Goal: Task Accomplishment & Management: Use online tool/utility

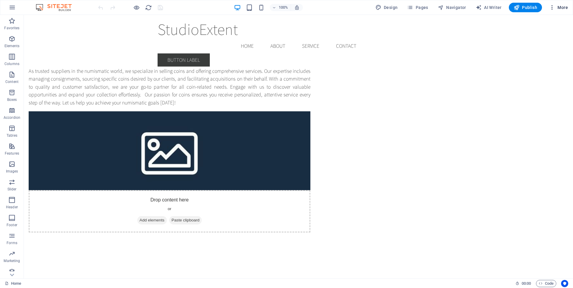
click at [558, 6] on span "More" at bounding box center [558, 7] width 19 height 6
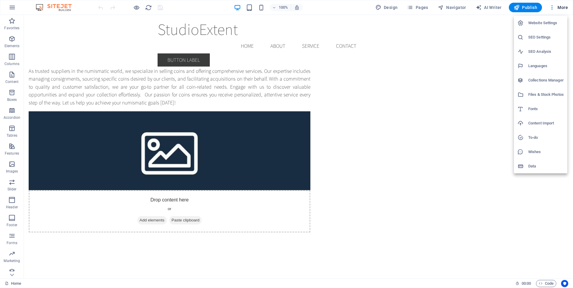
click at [551, 8] on div at bounding box center [286, 144] width 573 height 288
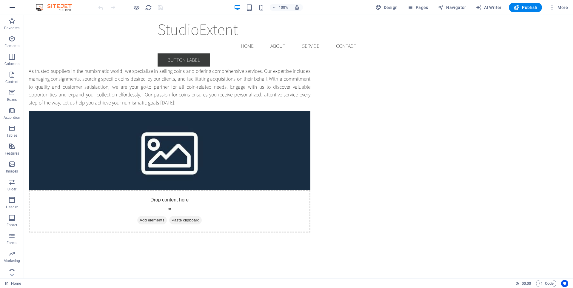
click at [15, 7] on icon "button" at bounding box center [12, 7] width 7 height 7
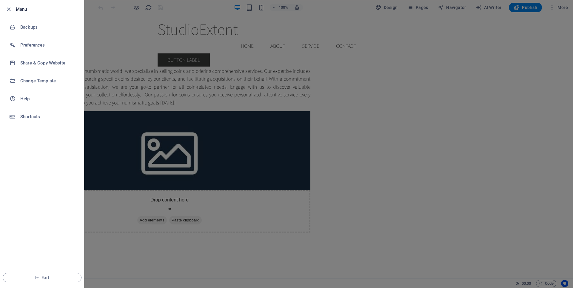
click at [98, 35] on div at bounding box center [286, 144] width 573 height 288
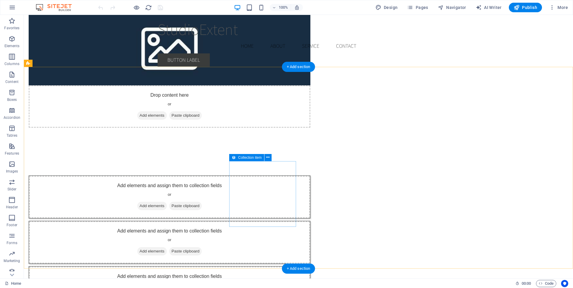
scroll to position [106, 0]
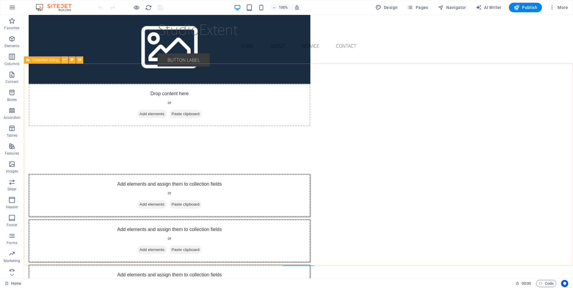
click at [64, 59] on icon at bounding box center [64, 60] width 3 height 6
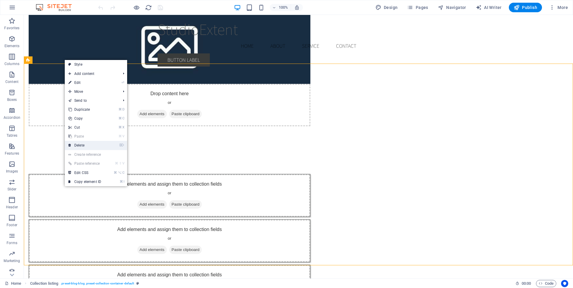
click at [87, 144] on link "⌦ Delete" at bounding box center [85, 145] width 40 height 9
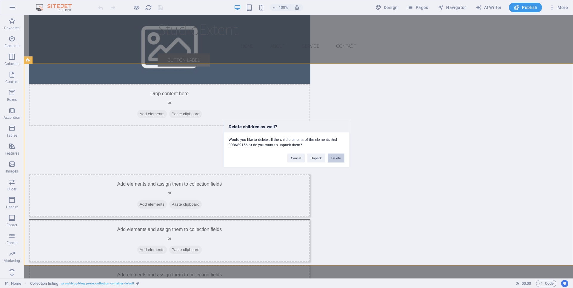
click at [334, 157] on button "Delete" at bounding box center [335, 157] width 17 height 9
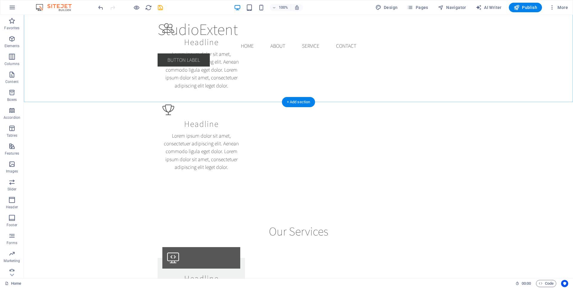
scroll to position [482, 0]
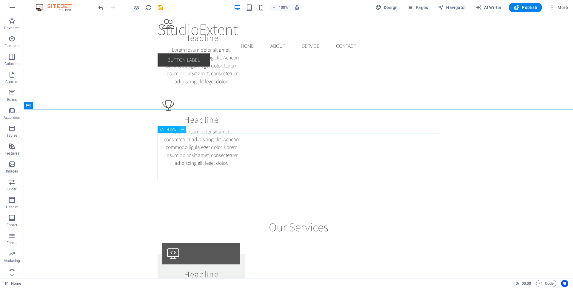
click at [183, 130] on icon at bounding box center [182, 129] width 3 height 6
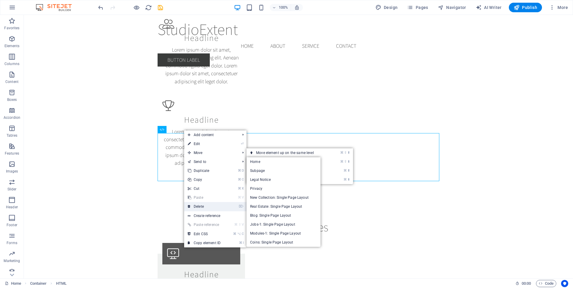
click at [210, 204] on link "⌦ Delete" at bounding box center [204, 206] width 40 height 9
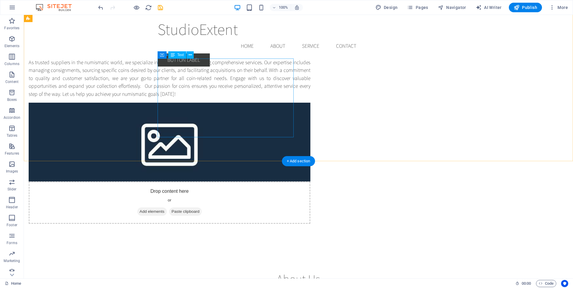
scroll to position [0, 0]
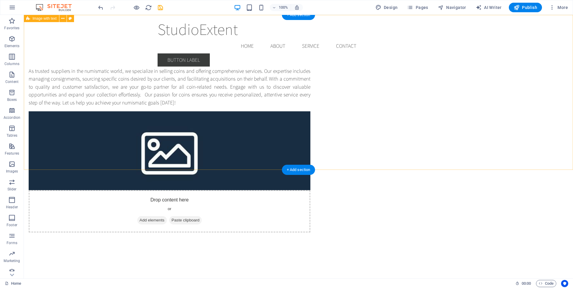
click at [230, 47] on div "As trusted suppliers in the numismatic world, we specialize in selling coins an…" at bounding box center [298, 135] width 549 height 241
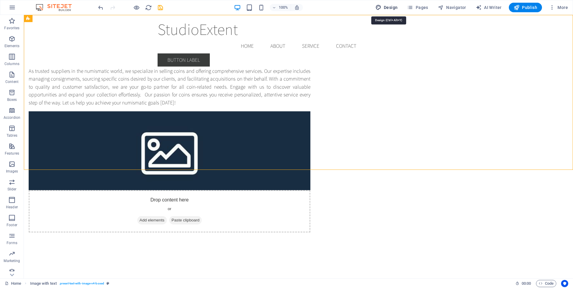
click at [386, 6] on span "Design" at bounding box center [386, 7] width 22 height 6
select select "rem"
select select "200"
select select "px"
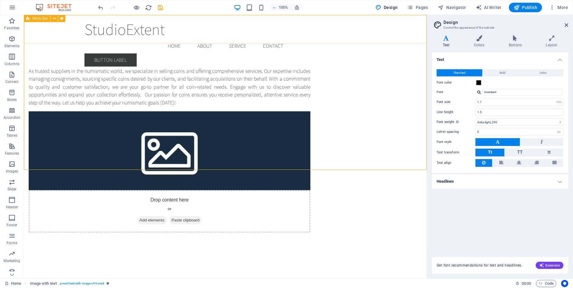
click at [398, 43] on div "StudioExtent Menu Home About Service Contact Button label" at bounding box center [225, 43] width 403 height 56
click at [549, 39] on icon at bounding box center [551, 38] width 33 height 6
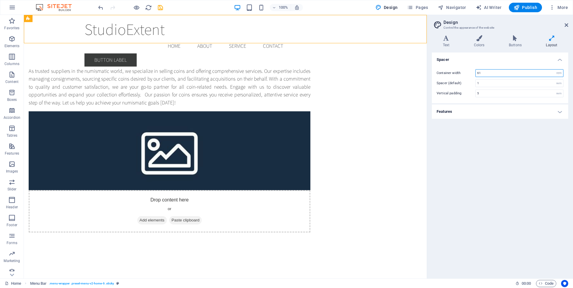
click at [484, 73] on input "61" at bounding box center [518, 72] width 87 height 7
click at [494, 116] on h4 "Features" at bounding box center [500, 111] width 136 height 14
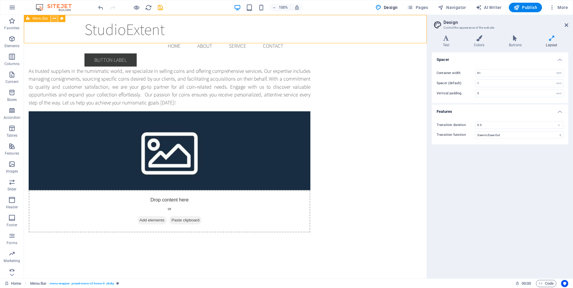
click at [53, 18] on icon at bounding box center [54, 19] width 3 height 6
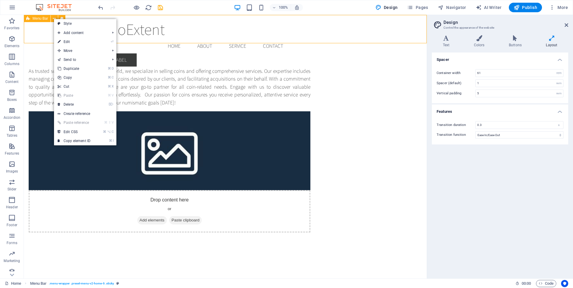
click at [38, 28] on div "StudioExtent Menu Home About Service Contact Button label" at bounding box center [225, 43] width 403 height 56
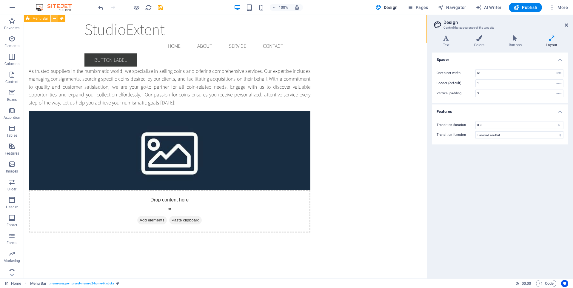
click at [54, 17] on icon at bounding box center [54, 19] width 3 height 6
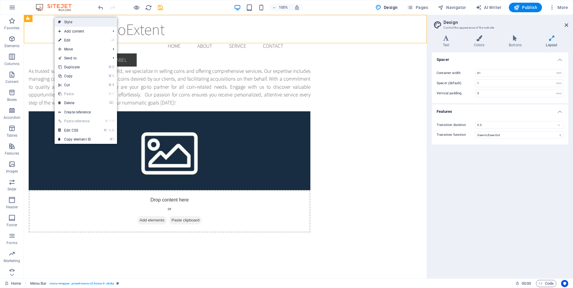
click at [57, 23] on link "Style" at bounding box center [86, 22] width 62 height 9
select select "rem"
select select "preset-menu-v2-home-6"
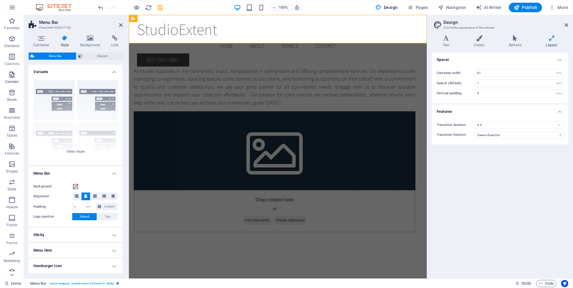
click at [13, 75] on icon "button" at bounding box center [11, 74] width 7 height 7
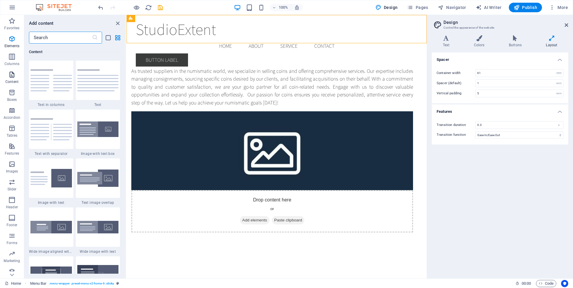
scroll to position [1092, 0]
click at [273, 51] on div "As trusted suppliers in the numismatic world, we specialize in selling coins an…" at bounding box center [276, 135] width 300 height 241
click at [552, 37] on icon at bounding box center [551, 38] width 33 height 6
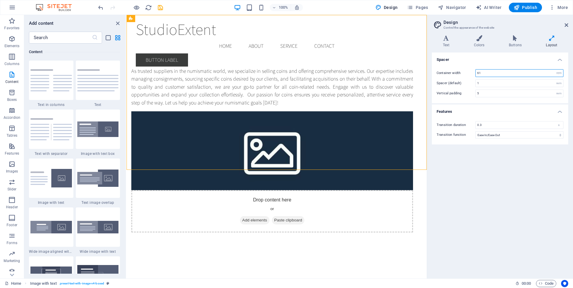
click at [548, 72] on input "61" at bounding box center [518, 72] width 87 height 7
click at [118, 24] on icon "close panel" at bounding box center [117, 23] width 7 height 7
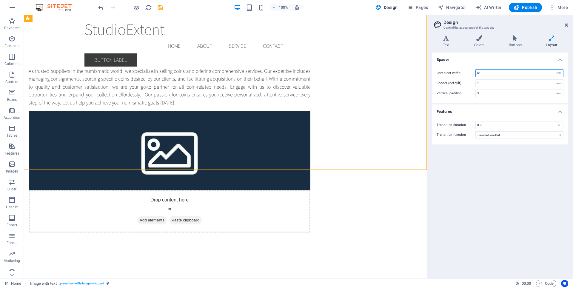
click at [486, 74] on input "61" at bounding box center [518, 72] width 87 height 7
type input "6"
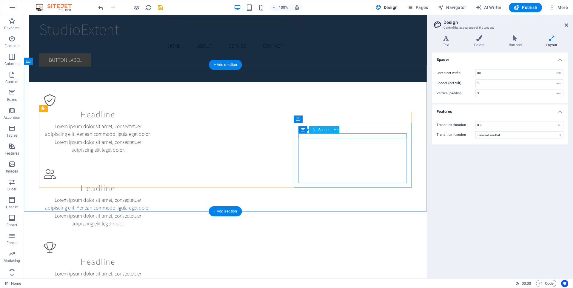
scroll to position [257, 0]
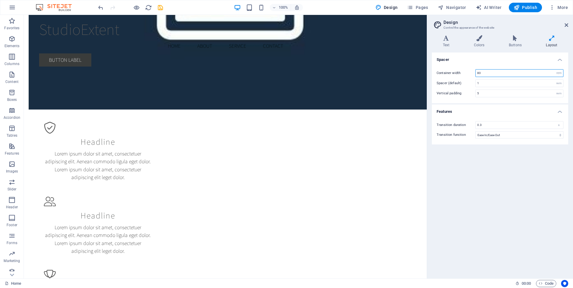
drag, startPoint x: 483, startPoint y: 73, endPoint x: 461, endPoint y: 73, distance: 22.7
click at [461, 73] on div "Container width 80 rem px" at bounding box center [499, 73] width 127 height 8
type input "90"
click at [484, 62] on h4 "Spacer" at bounding box center [500, 57] width 136 height 11
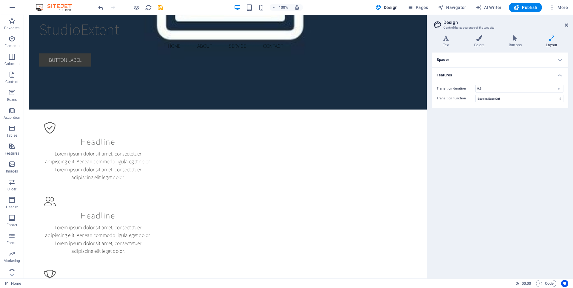
click at [484, 62] on h4 "Spacer" at bounding box center [500, 59] width 136 height 14
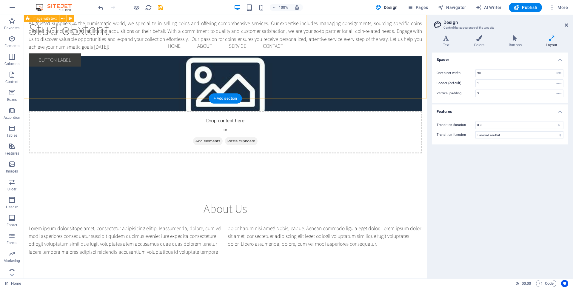
scroll to position [0, 0]
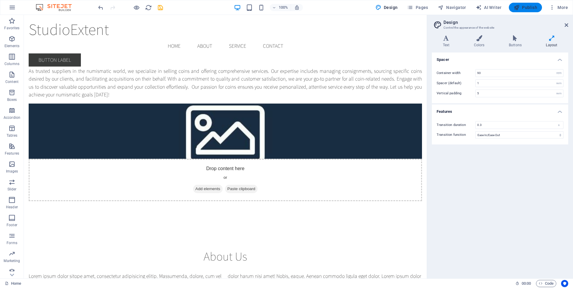
click at [526, 10] on span "Publish" at bounding box center [525, 7] width 24 height 6
checkbox input "false"
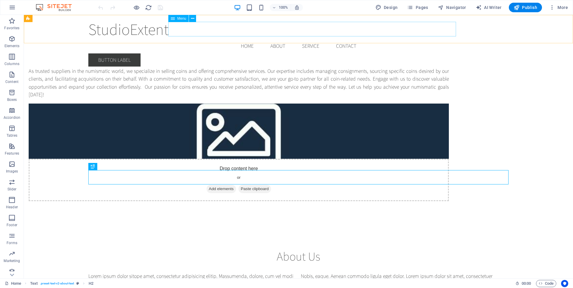
click at [197, 38] on nav "Home About Service Contact" at bounding box center [298, 45] width 420 height 15
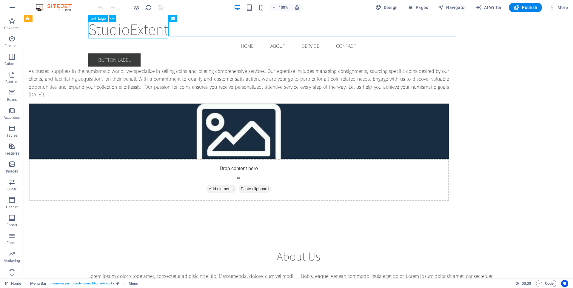
click at [133, 35] on div "StudioExtent" at bounding box center [298, 29] width 420 height 19
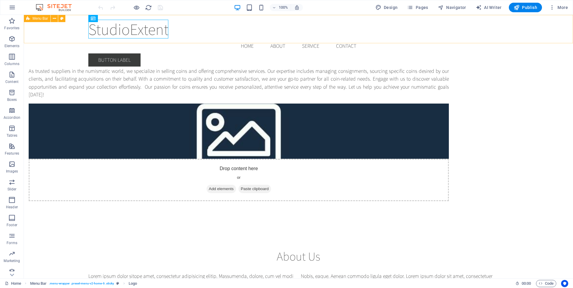
click at [80, 38] on div "StudioExtent Menu Home About Service Contact Button label" at bounding box center [298, 43] width 549 height 56
click at [55, 20] on icon at bounding box center [54, 19] width 3 height 6
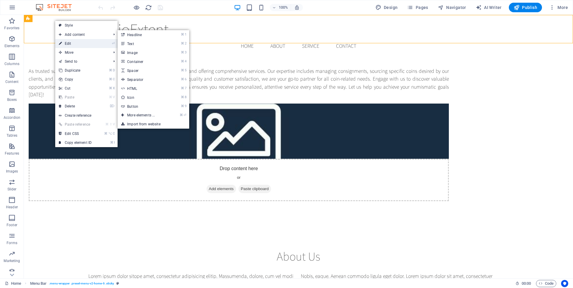
click at [68, 44] on link "⏎ Edit" at bounding box center [75, 43] width 40 height 9
select select "header"
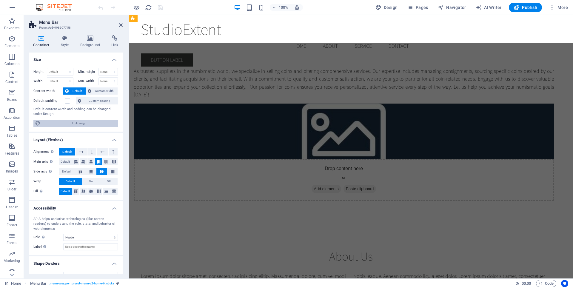
click at [70, 125] on span "Edit design" at bounding box center [79, 123] width 74 height 7
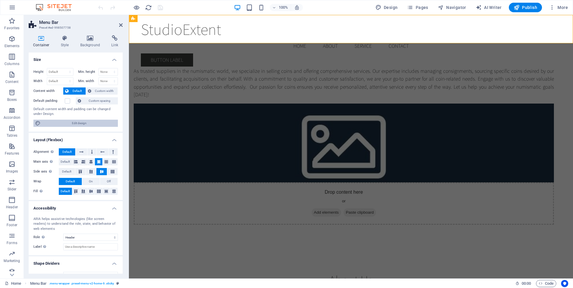
select select "rem"
select select "200"
select select "px"
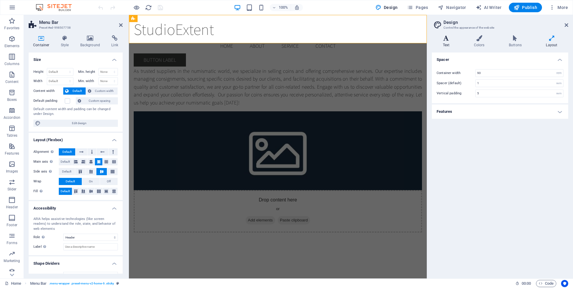
click at [448, 41] on h4 "Text" at bounding box center [447, 41] width 31 height 13
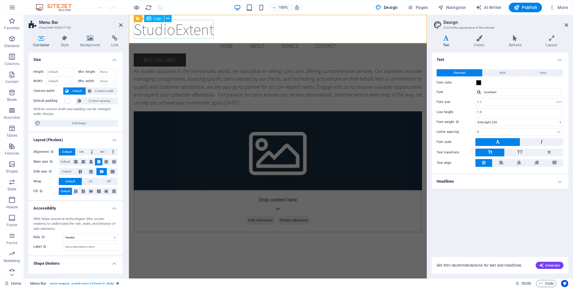
click at [195, 31] on div "StudioExtent" at bounding box center [278, 29] width 288 height 19
click at [545, 39] on icon at bounding box center [551, 38] width 33 height 6
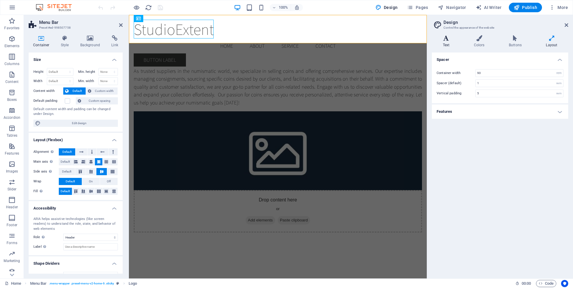
click at [447, 40] on icon at bounding box center [446, 38] width 29 height 6
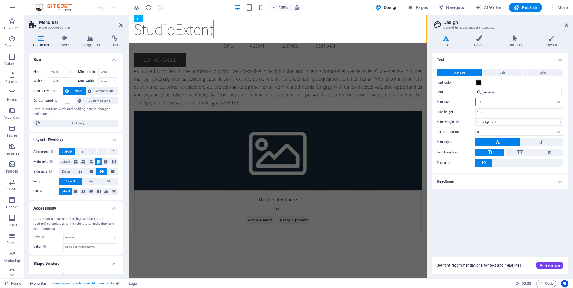
click at [506, 103] on input "1.1" at bounding box center [518, 101] width 87 height 7
type input "1"
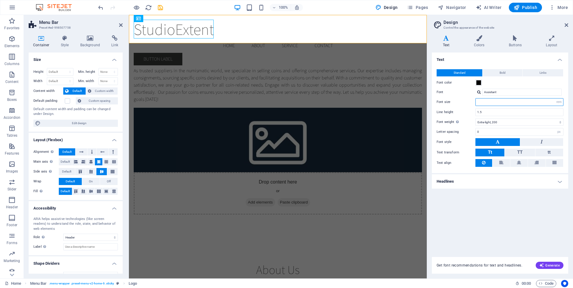
type input "1.1"
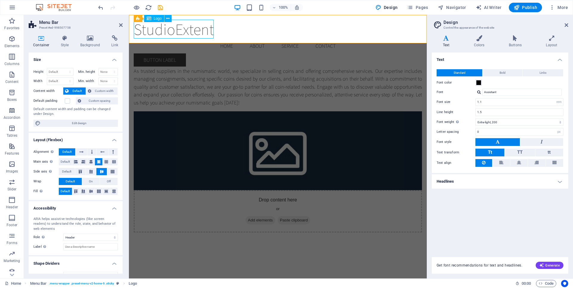
click at [175, 30] on div "StudioExtent" at bounding box center [278, 29] width 288 height 19
click at [168, 18] on icon at bounding box center [167, 19] width 3 height 6
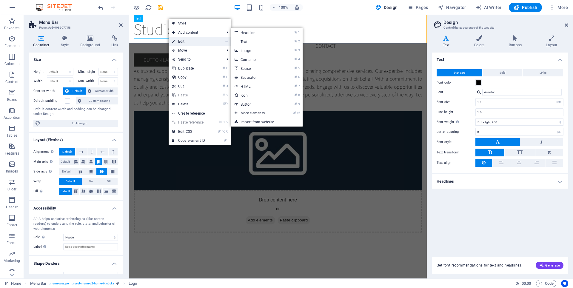
click at [175, 41] on link "⏎ Edit" at bounding box center [188, 41] width 40 height 9
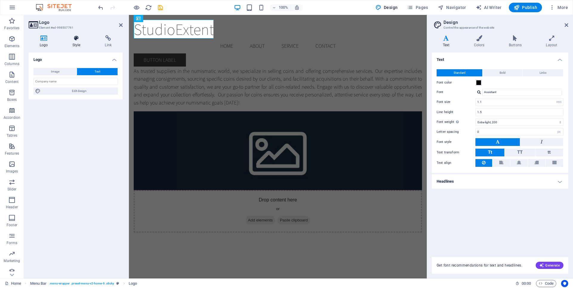
click at [76, 40] on icon at bounding box center [76, 38] width 30 height 6
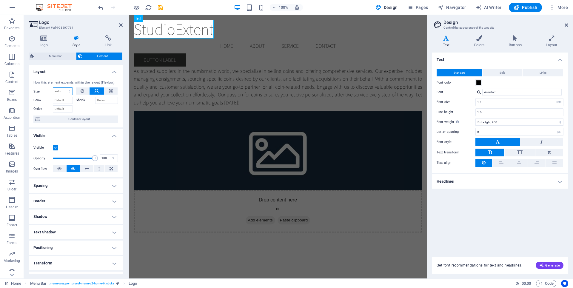
click at [69, 91] on select "Default auto px % 1/1 1/2 1/3 1/4 1/5 1/6 1/7 1/8 1/9 1/10" at bounding box center [62, 91] width 19 height 7
select select "px"
click at [63, 88] on select "Default auto px % 1/1 1/2 1/3 1/4 1/5 1/6 1/7 1/8 1/9 1/10" at bounding box center [62, 91] width 19 height 7
click at [96, 109] on div at bounding box center [97, 108] width 42 height 9
click at [61, 92] on input "20" at bounding box center [62, 91] width 19 height 7
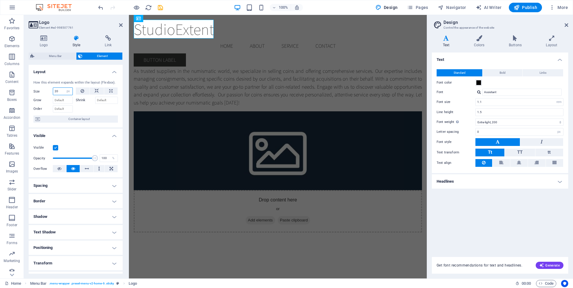
click at [60, 92] on input "20" at bounding box center [62, 91] width 19 height 7
type input "2"
click at [71, 75] on h4 "Layout" at bounding box center [76, 70] width 94 height 11
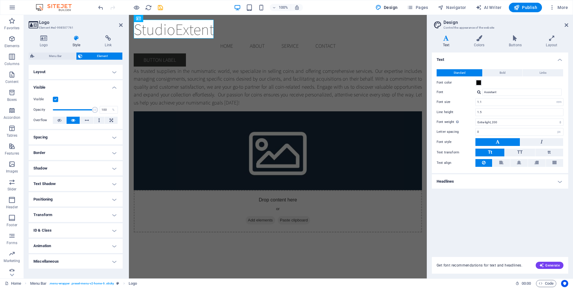
click at [71, 75] on h4 "Layout" at bounding box center [76, 72] width 94 height 14
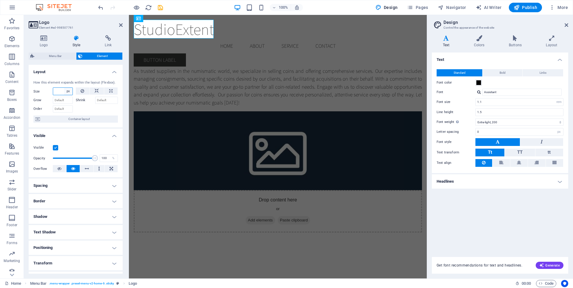
click at [65, 89] on select "Default auto px % 1/1 1/2 1/3 1/4 1/5 1/6 1/7 1/8 1/9 1/10" at bounding box center [68, 91] width 8 height 7
click at [64, 88] on select "Default auto px % 1/1 1/2 1/3 1/4 1/5 1/6 1/7 1/8 1/9 1/10" at bounding box center [68, 91] width 8 height 7
select select "DISABLED_OPTION_VALUE"
click at [66, 72] on h4 "Layout" at bounding box center [76, 70] width 94 height 11
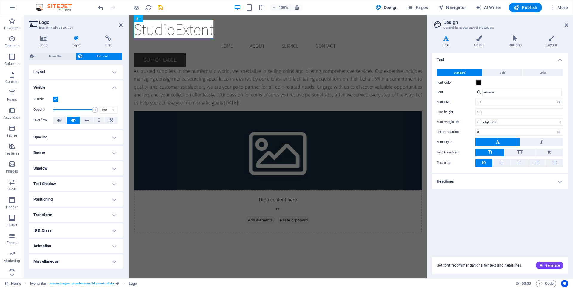
click at [66, 72] on h4 "Layout" at bounding box center [76, 72] width 94 height 14
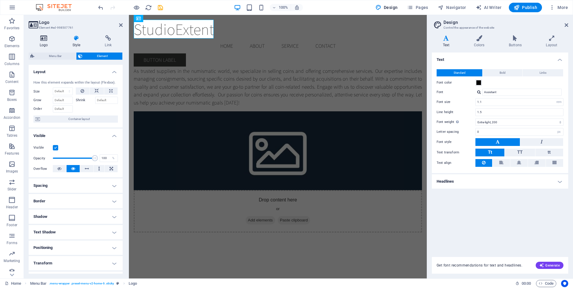
click at [47, 41] on icon at bounding box center [44, 38] width 30 height 6
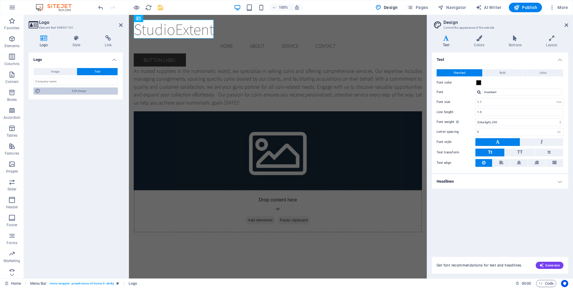
click at [66, 93] on span "Edit design" at bounding box center [79, 90] width 74 height 7
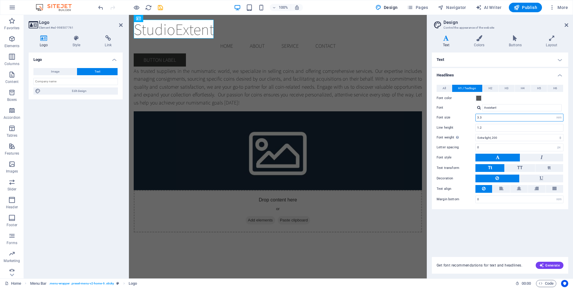
click at [489, 117] on input "3.3" at bounding box center [518, 117] width 87 height 7
type input "3"
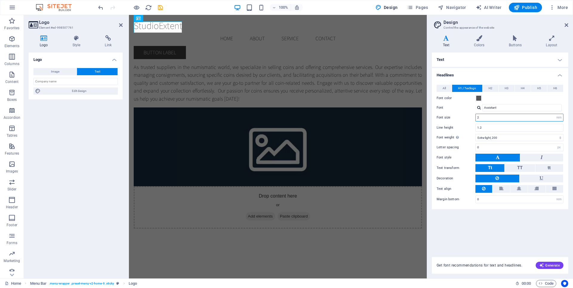
type input "2"
click at [514, 100] on div "Font color" at bounding box center [499, 98] width 127 height 7
click at [486, 118] on input "2" at bounding box center [518, 117] width 87 height 7
type input "2"
type input "1"
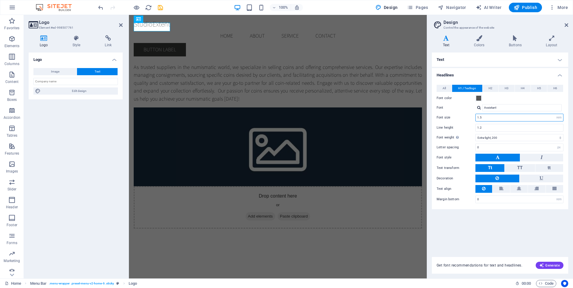
type input "1.5"
click at [508, 100] on div "Font color" at bounding box center [499, 98] width 127 height 7
click at [475, 60] on h4 "Text" at bounding box center [500, 59] width 136 height 14
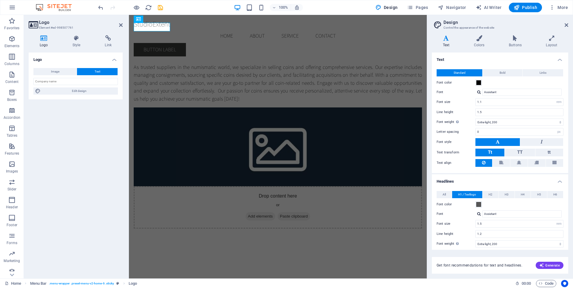
click at [475, 60] on h4 "Text" at bounding box center [500, 57] width 136 height 11
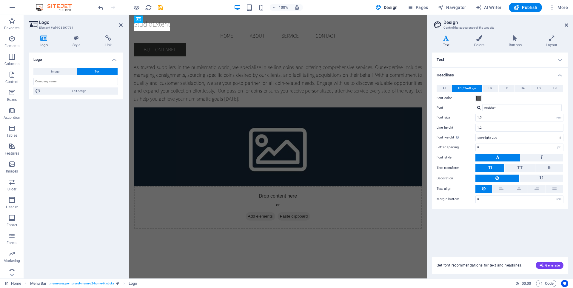
click at [475, 71] on h4 "Headlines" at bounding box center [500, 73] width 136 height 11
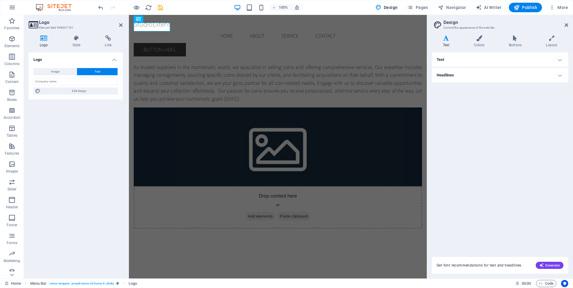
click at [475, 71] on h4 "Headlines" at bounding box center [500, 75] width 136 height 14
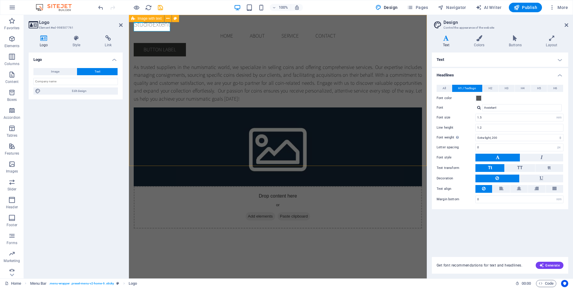
click at [342, 46] on div "As trusted suppliers in the numismatic world, we specialize in selling coins an…" at bounding box center [278, 133] width 298 height 237
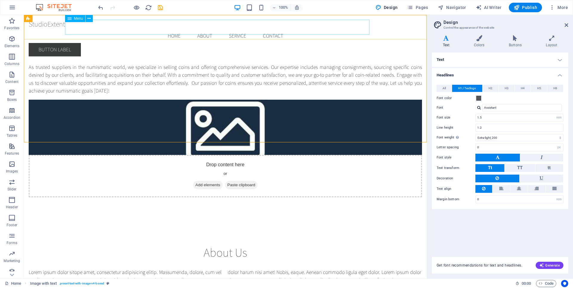
click at [100, 28] on nav "Home About Service Contact" at bounding box center [225, 35] width 393 height 15
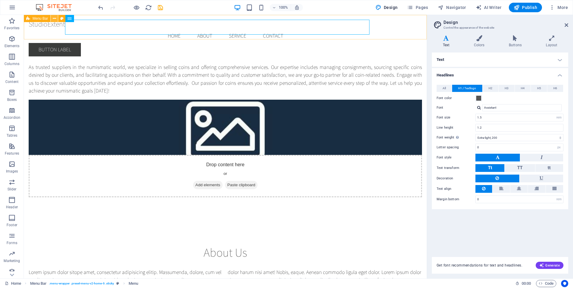
click at [55, 18] on icon at bounding box center [54, 19] width 3 height 6
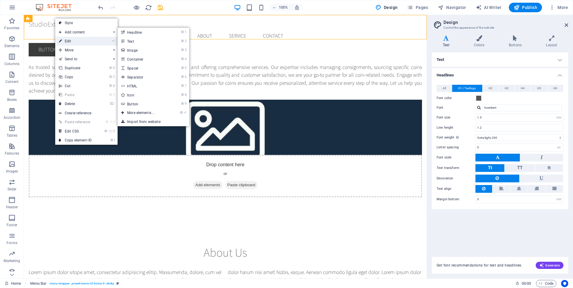
click at [67, 39] on link "⏎ Edit" at bounding box center [75, 41] width 40 height 9
select select "header"
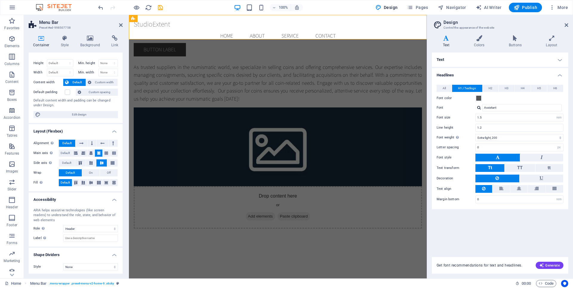
scroll to position [9, 0]
click at [87, 38] on icon at bounding box center [90, 38] width 29 height 6
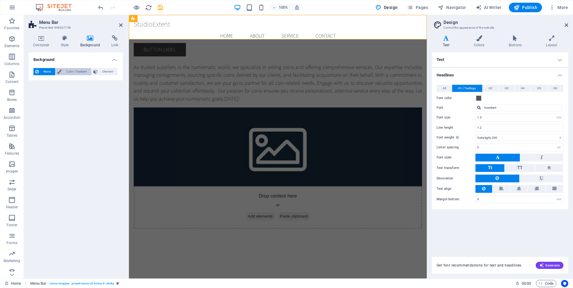
click at [69, 70] on span "Color / Gradient" at bounding box center [76, 71] width 26 height 7
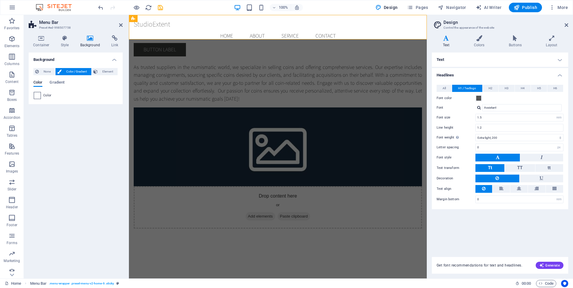
click at [37, 94] on span at bounding box center [37, 95] width 7 height 7
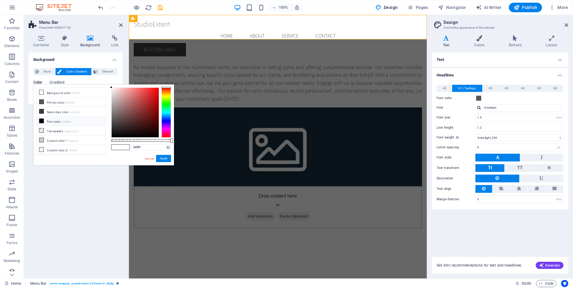
click at [166, 93] on div at bounding box center [166, 112] width 10 height 50
click at [166, 94] on div at bounding box center [166, 94] width 10 height 1
click at [155, 91] on div at bounding box center [135, 113] width 47 height 50
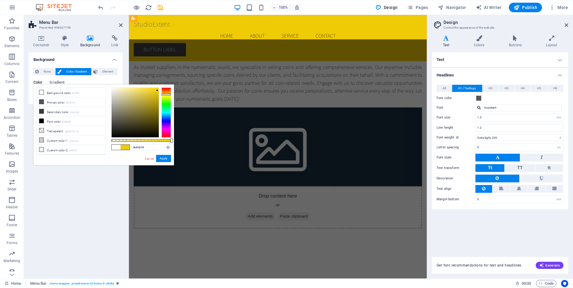
click at [157, 90] on div at bounding box center [157, 90] width 2 height 2
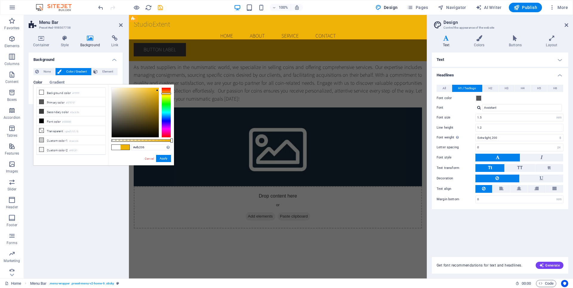
click at [165, 93] on div at bounding box center [166, 93] width 10 height 1
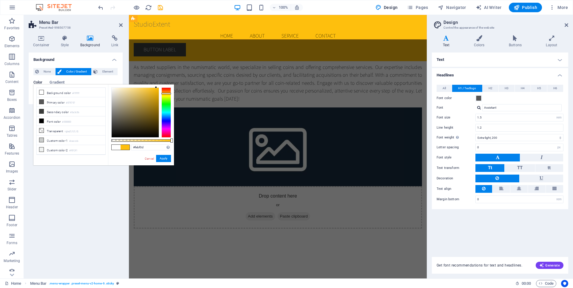
type input "#ffbf0d"
drag, startPoint x: 157, startPoint y: 90, endPoint x: 156, endPoint y: 87, distance: 3.1
click at [156, 87] on div at bounding box center [156, 87] width 2 height 2
click at [162, 157] on button "Apply" at bounding box center [163, 158] width 15 height 7
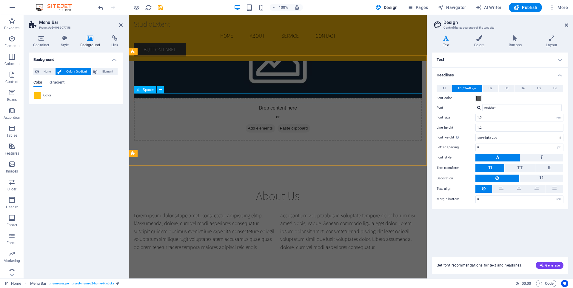
scroll to position [85, 0]
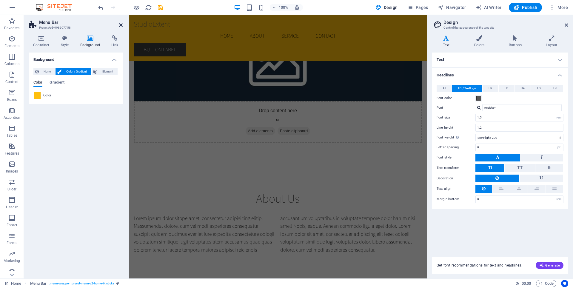
click at [121, 26] on icon at bounding box center [121, 25] width 4 height 5
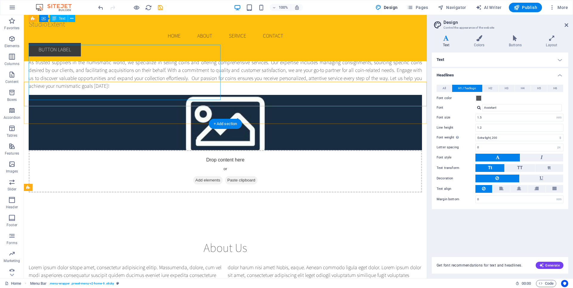
scroll to position [0, 0]
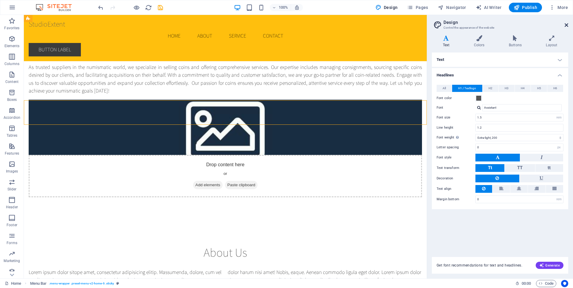
click at [567, 25] on icon at bounding box center [566, 25] width 4 height 5
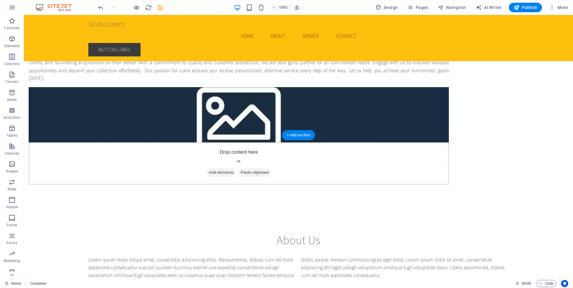
scroll to position [4, 0]
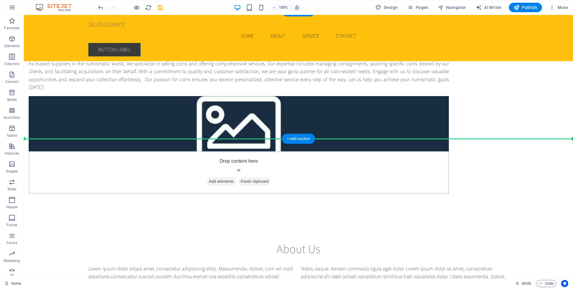
drag, startPoint x: 55, startPoint y: 93, endPoint x: 44, endPoint y: 117, distance: 27.0
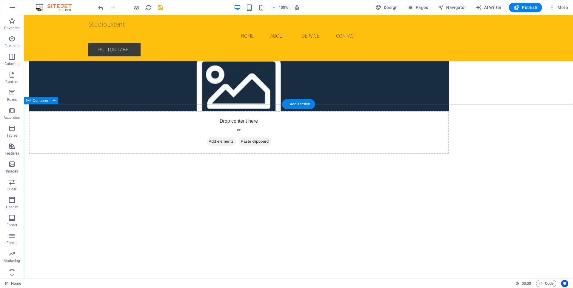
scroll to position [38, 0]
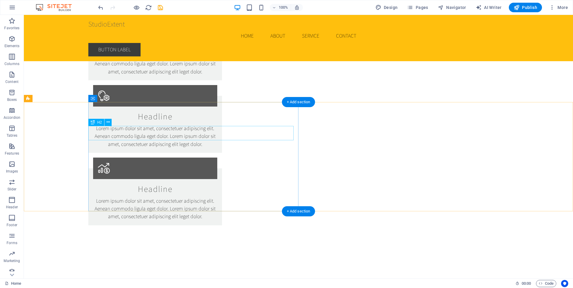
scroll to position [909, 0]
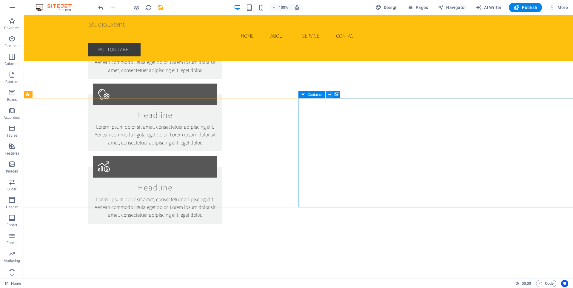
click at [330, 93] on button at bounding box center [328, 94] width 7 height 7
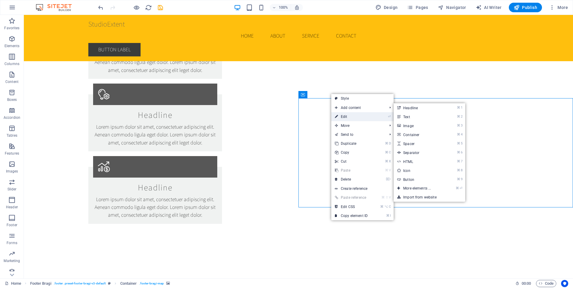
click at [339, 115] on link "⏎ Edit" at bounding box center [351, 116] width 40 height 9
select select "px"
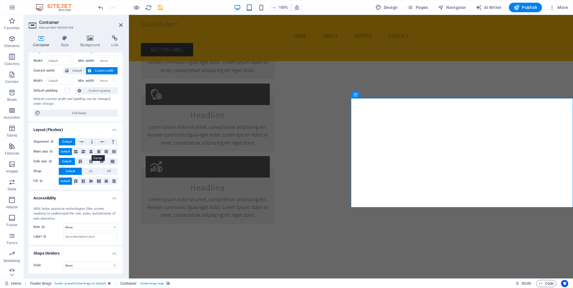
scroll to position [0, 0]
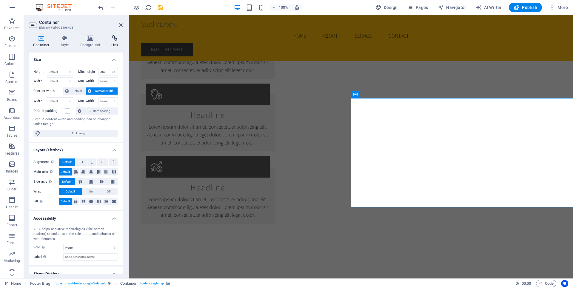
click at [113, 40] on icon at bounding box center [115, 38] width 16 height 6
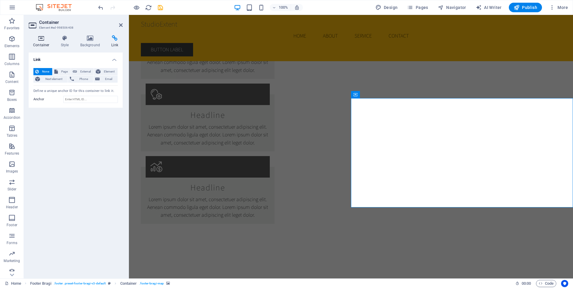
click at [43, 38] on icon at bounding box center [41, 38] width 25 height 6
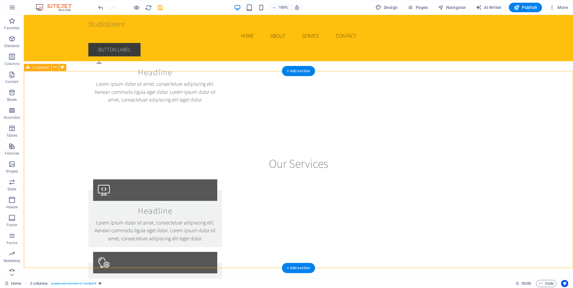
scroll to position [740, 0]
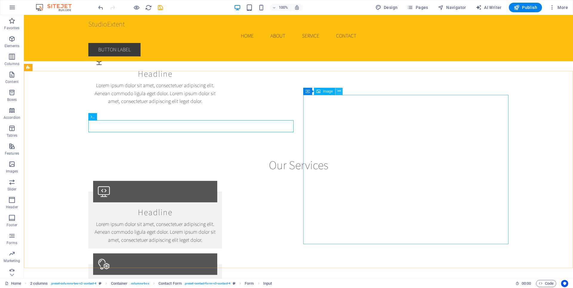
click at [339, 91] on icon at bounding box center [338, 91] width 3 height 6
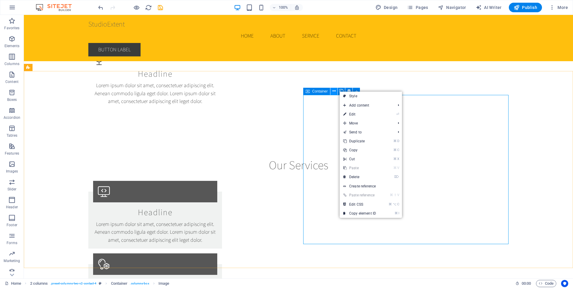
click at [333, 91] on icon at bounding box center [333, 91] width 3 height 6
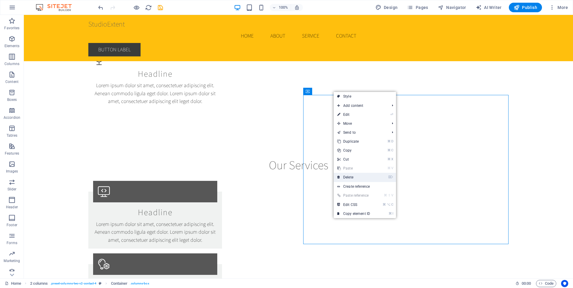
click at [343, 176] on link "⌦ Delete" at bounding box center [353, 177] width 40 height 9
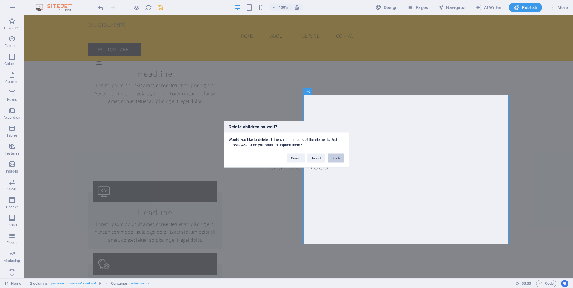
click at [335, 159] on button "Delete" at bounding box center [335, 157] width 17 height 9
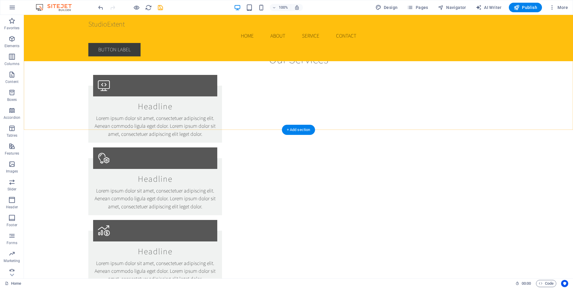
scroll to position [896, 0]
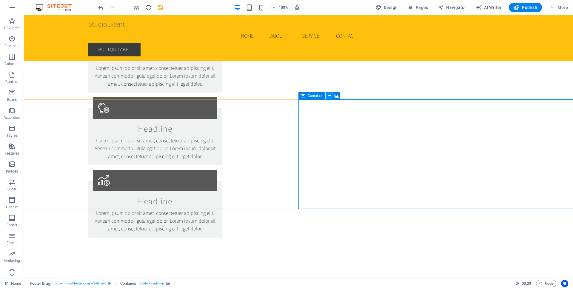
click at [328, 96] on icon at bounding box center [328, 96] width 3 height 6
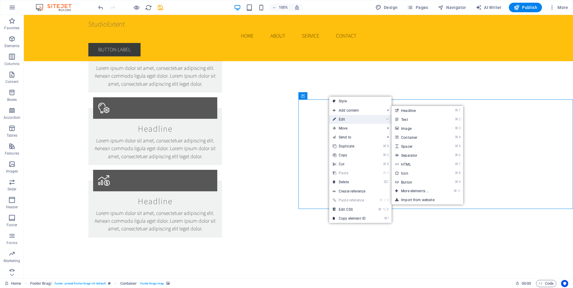
click at [336, 119] on link "⏎ Edit" at bounding box center [349, 119] width 40 height 9
select select "px"
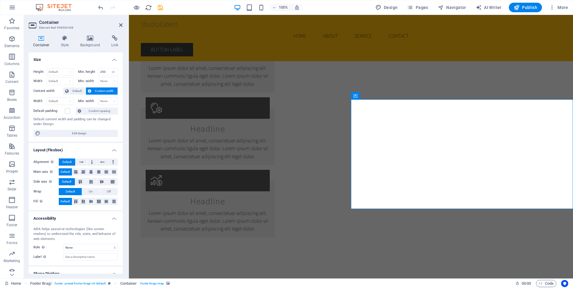
scroll to position [20, 0]
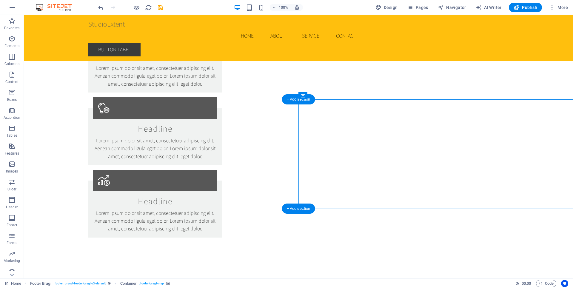
click at [327, 95] on button at bounding box center [328, 95] width 7 height 7
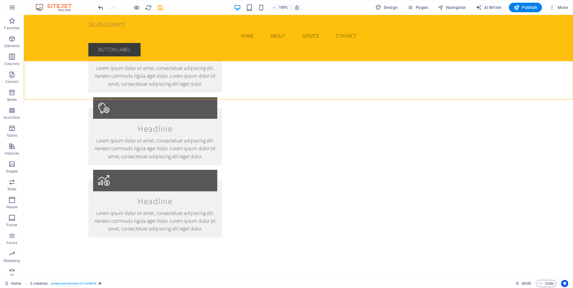
click at [100, 8] on icon "undo" at bounding box center [100, 7] width 7 height 7
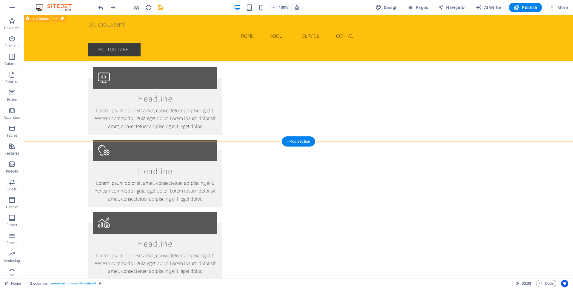
scroll to position [840, 0]
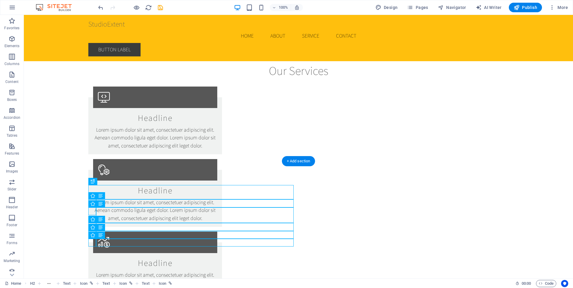
drag, startPoint x: 163, startPoint y: 241, endPoint x: 363, endPoint y: 78, distance: 258.0
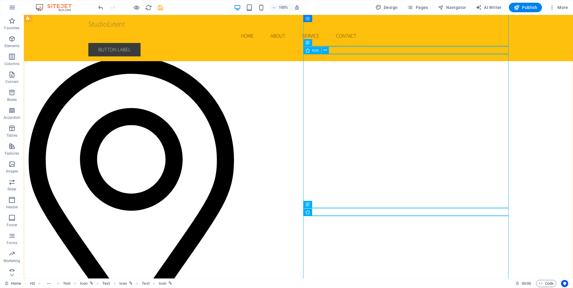
scroll to position [1484, 0]
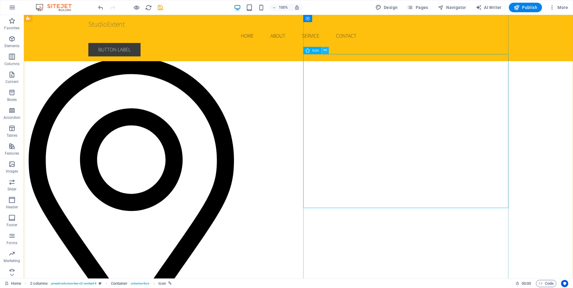
click at [324, 52] on icon at bounding box center [324, 50] width 3 height 6
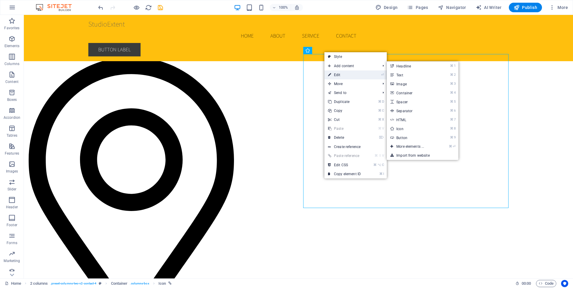
click at [331, 76] on link "⏎ Edit" at bounding box center [344, 74] width 40 height 9
select select "xMidYMid"
select select "px"
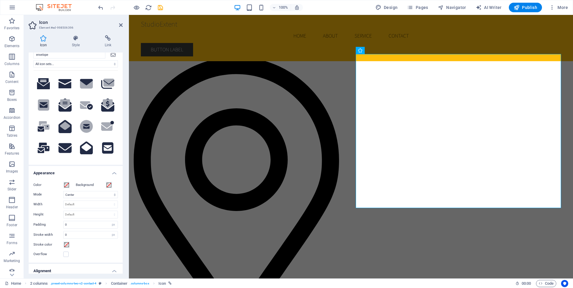
scroll to position [17, 0]
click at [81, 202] on select "Default auto px rem % em vh vw" at bounding box center [91, 203] width 54 height 7
click at [64, 200] on select "Default auto px rem % em vh vw" at bounding box center [91, 203] width 54 height 7
click at [86, 204] on select "Default auto px rem % em vh vw" at bounding box center [91, 203] width 54 height 7
select select "px"
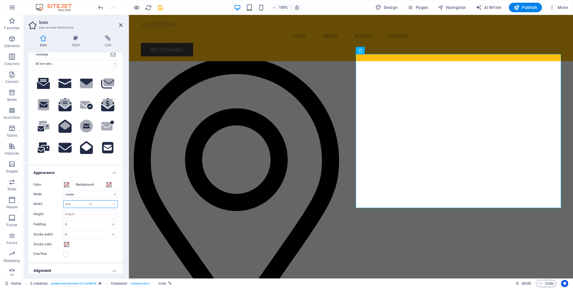
click at [108, 200] on select "Default auto px rem % em vh vw" at bounding box center [91, 203] width 54 height 7
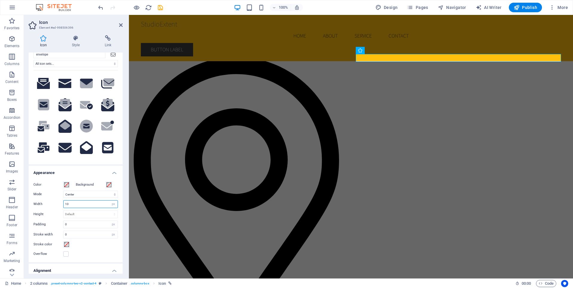
type input "1"
type input "30"
click at [81, 214] on select "Default auto px rem em vh vw" at bounding box center [91, 214] width 54 height 7
click at [64, 211] on select "Default auto px rem em vh vw" at bounding box center [91, 214] width 54 height 7
select select "DISABLED_OPTION_VALUE"
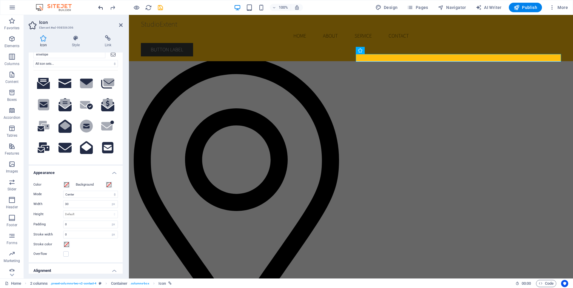
click at [101, 8] on icon "undo" at bounding box center [100, 7] width 7 height 7
type input "688"
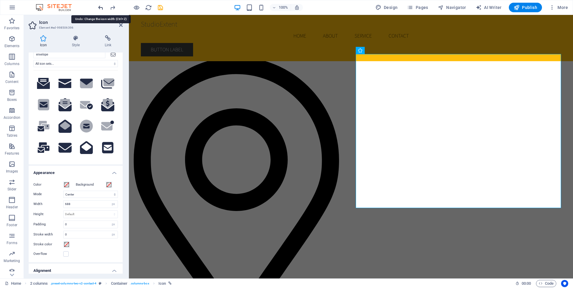
click at [101, 8] on icon "undo" at bounding box center [100, 7] width 7 height 7
select select "DISABLED_OPTION_VALUE"
click at [101, 8] on icon "undo" at bounding box center [100, 7] width 7 height 7
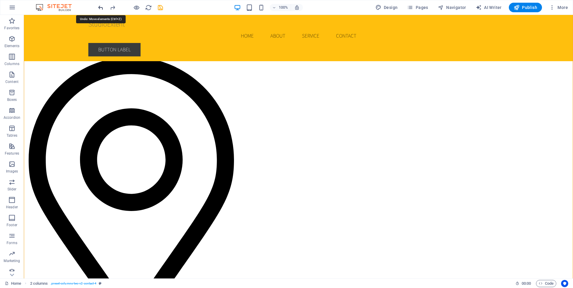
click at [100, 7] on icon "undo" at bounding box center [100, 7] width 7 height 7
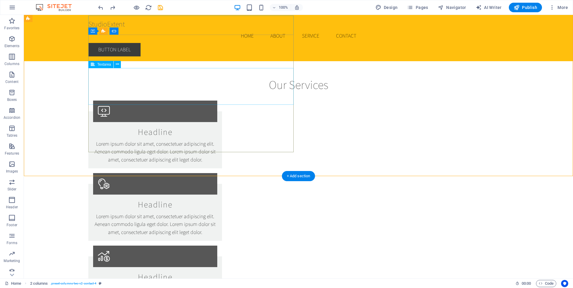
scroll to position [819, 0]
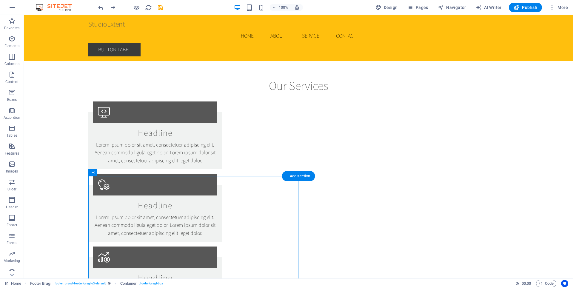
drag, startPoint x: 124, startPoint y: 188, endPoint x: 325, endPoint y: 90, distance: 223.0
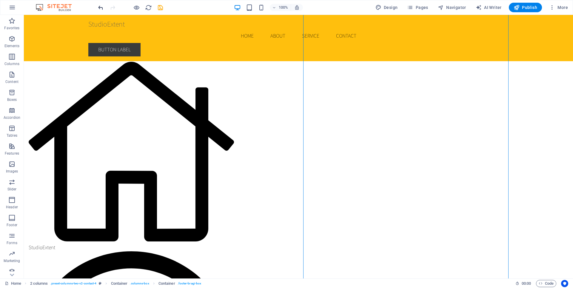
click at [103, 6] on icon "undo" at bounding box center [100, 7] width 7 height 7
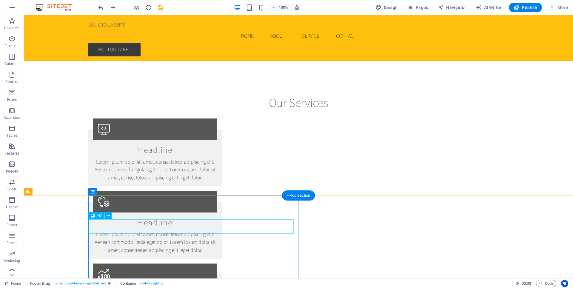
scroll to position [809, 0]
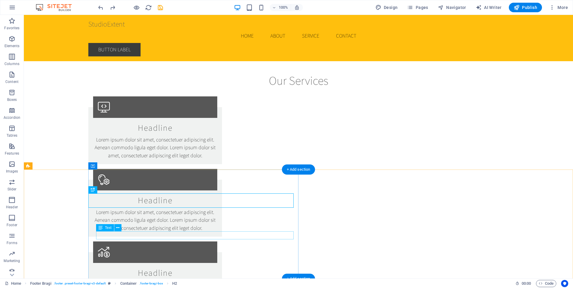
scroll to position [825, 0]
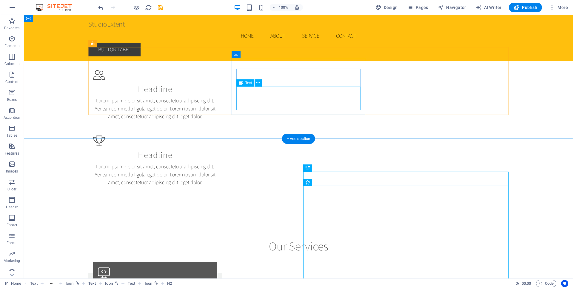
scroll to position [664, 0]
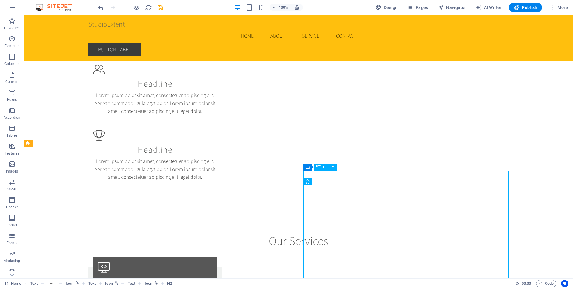
click at [324, 166] on span "H2" at bounding box center [325, 167] width 4 height 4
click at [333, 167] on icon at bounding box center [333, 167] width 3 height 6
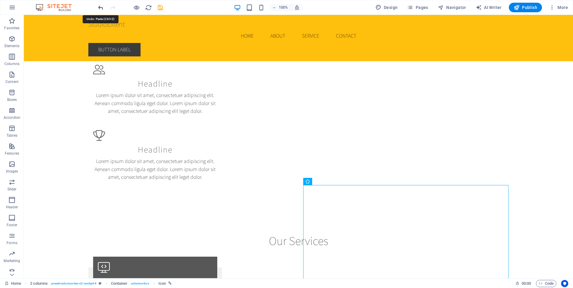
click at [99, 9] on icon "undo" at bounding box center [100, 7] width 7 height 7
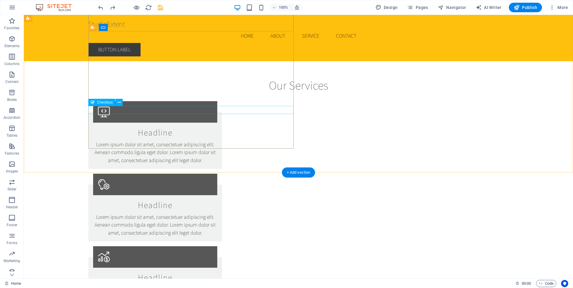
scroll to position [822, 0]
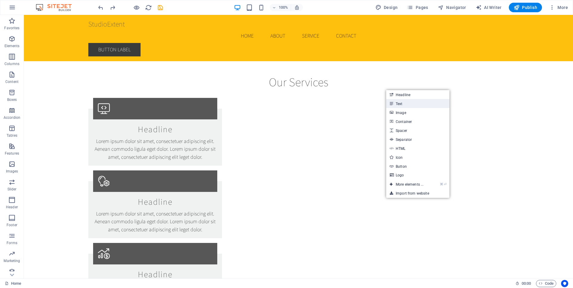
click at [396, 103] on link "Text" at bounding box center [417, 103] width 63 height 9
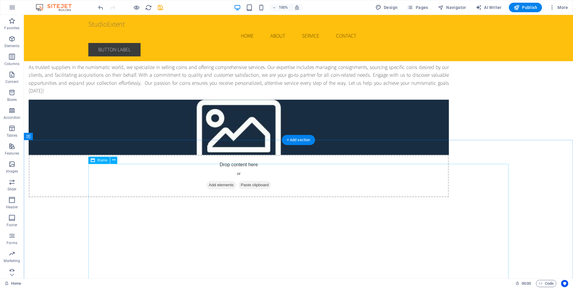
scroll to position [4, 0]
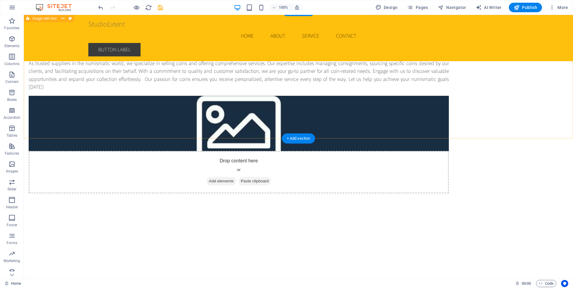
click at [409, 130] on div "As trusted suppliers in the numismatic world, we specialize in selling coins an…" at bounding box center [298, 114] width 549 height 206
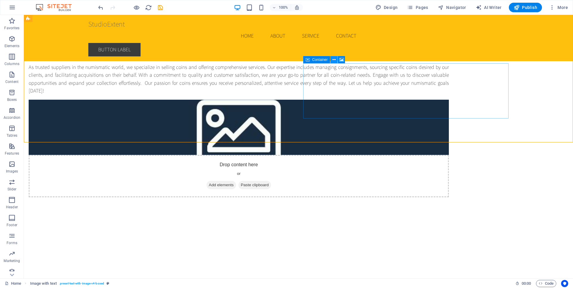
click at [332, 59] on icon at bounding box center [333, 60] width 3 height 6
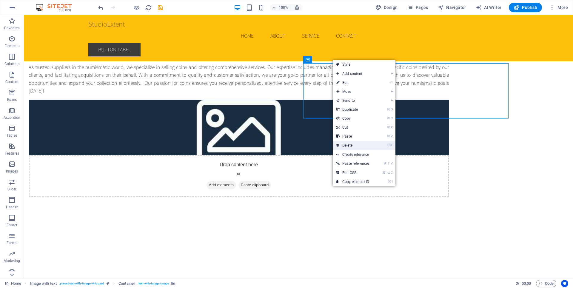
click at [344, 146] on link "⌦ Delete" at bounding box center [353, 145] width 40 height 9
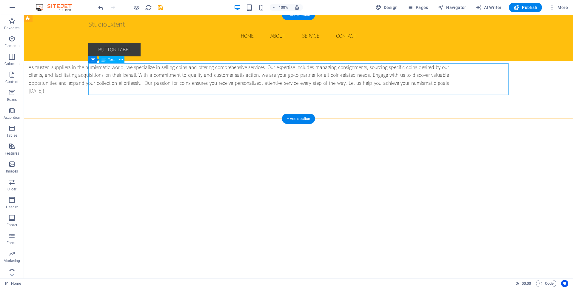
click at [349, 89] on div "As trusted suppliers in the numismatic world, we specialize in selling coins an…" at bounding box center [239, 79] width 420 height 32
click at [347, 102] on div "As trusted suppliers in the numismatic world, we specialize in selling coins an…" at bounding box center [298, 67] width 549 height 104
click at [73, 106] on div "As trusted suppliers in the numismatic world, we specialize in selling coins an…" at bounding box center [298, 67] width 549 height 104
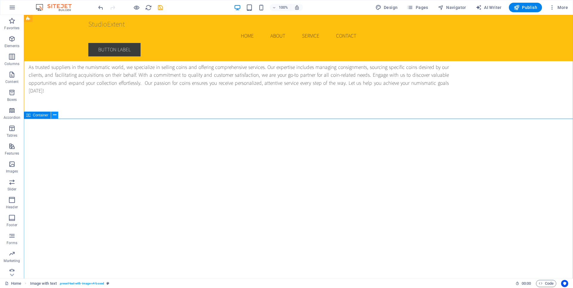
click at [55, 116] on icon at bounding box center [54, 115] width 3 height 6
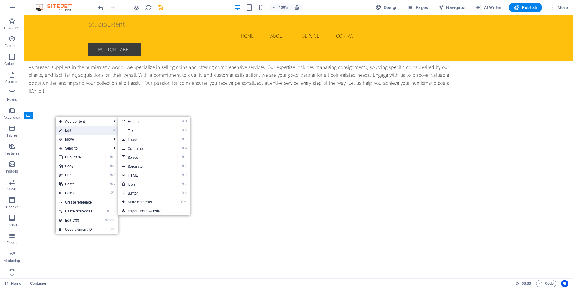
click at [68, 130] on link "⏎ Edit" at bounding box center [75, 130] width 40 height 9
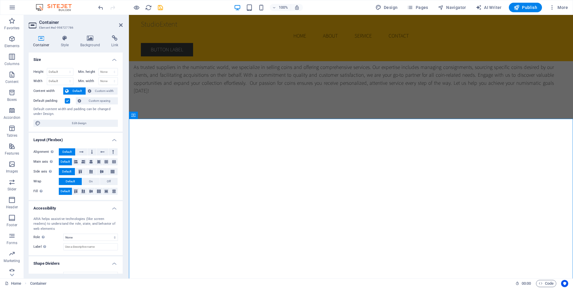
scroll to position [10, 0]
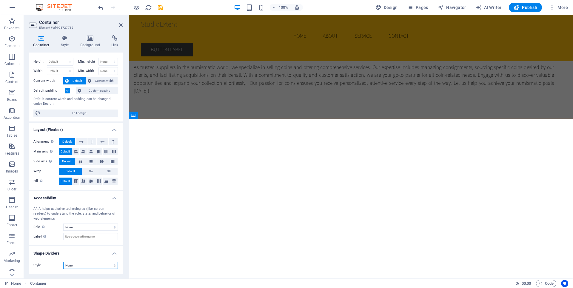
click at [111, 264] on select "None Triangle Square Diagonal Polygon 1 Polygon 2 Zigzag Multiple Zigzags Waves…" at bounding box center [90, 265] width 55 height 7
click at [81, 263] on select "None Triangle Square Diagonal Polygon 1 Polygon 2 Zigzag Multiple Zigzags Waves…" at bounding box center [90, 265] width 55 height 7
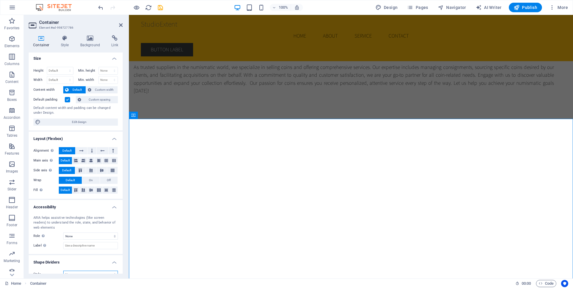
scroll to position [0, 0]
click at [67, 100] on label at bounding box center [67, 100] width 5 height 5
click at [0, 0] on input "Default padding" at bounding box center [0, 0] width 0 height 0
click at [67, 100] on label at bounding box center [67, 100] width 5 height 5
click at [0, 0] on input "Default padding" at bounding box center [0, 0] width 0 height 0
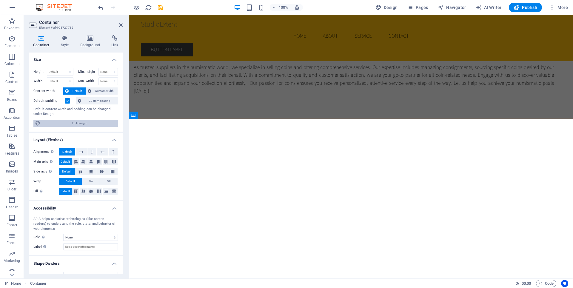
click at [82, 120] on span "Edit design" at bounding box center [79, 123] width 74 height 7
select select "rem"
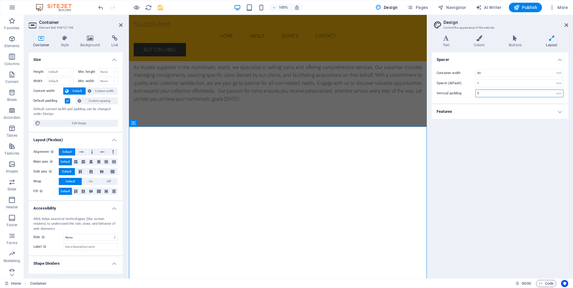
drag, startPoint x: 484, startPoint y: 93, endPoint x: 465, endPoint y: 93, distance: 18.8
click at [465, 93] on div "Vertical padding 5 rem" at bounding box center [499, 93] width 127 height 8
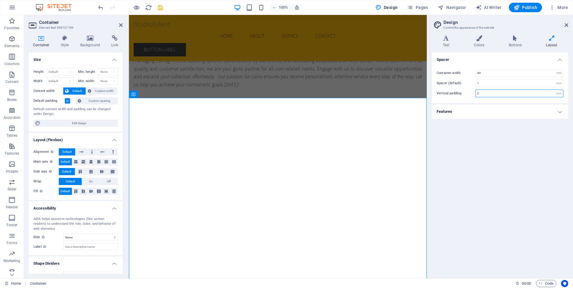
drag, startPoint x: 480, startPoint y: 94, endPoint x: 461, endPoint y: 93, distance: 19.4
click at [461, 93] on div "Vertical padding 2 rem" at bounding box center [499, 93] width 127 height 8
type input "1"
click at [541, 58] on h4 "Spacer" at bounding box center [500, 57] width 136 height 11
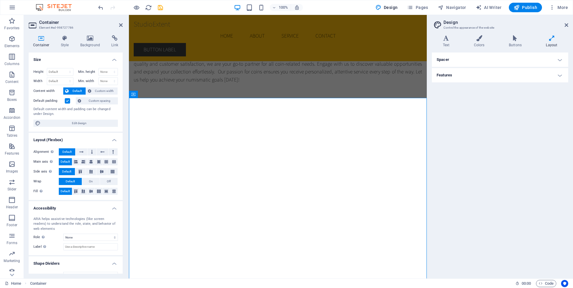
click at [541, 58] on h4 "Spacer" at bounding box center [500, 59] width 136 height 14
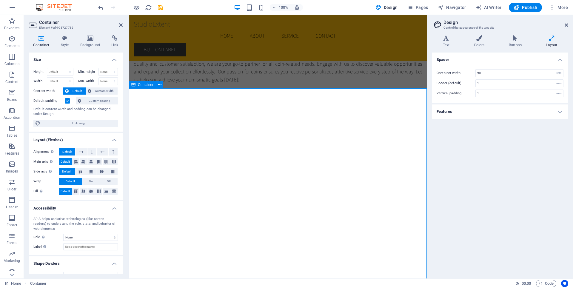
click at [416, 91] on div "</div>" at bounding box center [278, 212] width 298 height 248
click at [566, 26] on icon at bounding box center [566, 25] width 4 height 5
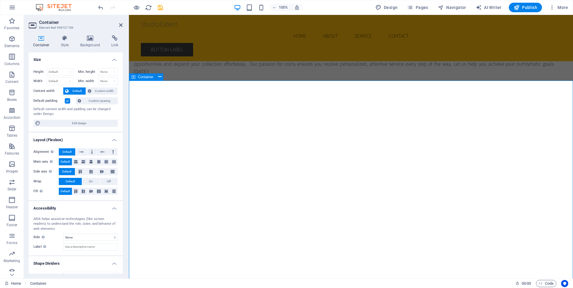
click at [565, 112] on div "</div>" at bounding box center [351, 205] width 444 height 248
click at [418, 84] on div "</div>" at bounding box center [351, 205] width 444 height 248
click at [422, 58] on div "As trusted suppliers in the numismatic world, we specialize in selling coins an…" at bounding box center [344, 60] width 420 height 32
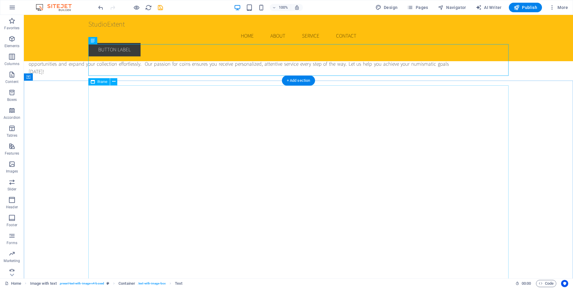
click at [508, 115] on div "</div>" at bounding box center [298, 205] width 549 height 248
